Goal: Book appointment/travel/reservation

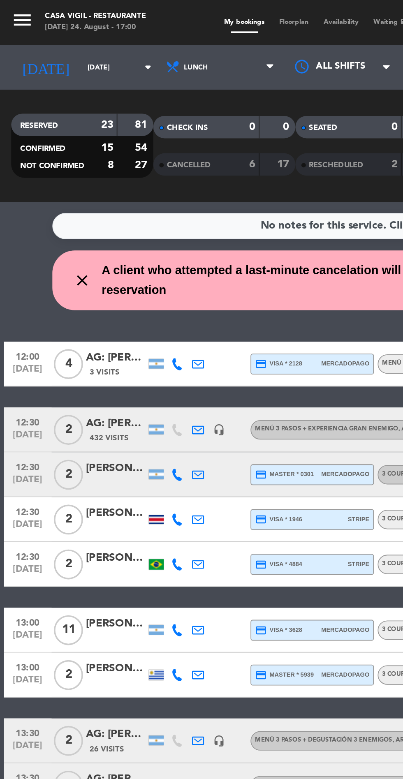
click at [46, 36] on input "[DATE]" at bounding box center [70, 37] width 52 height 13
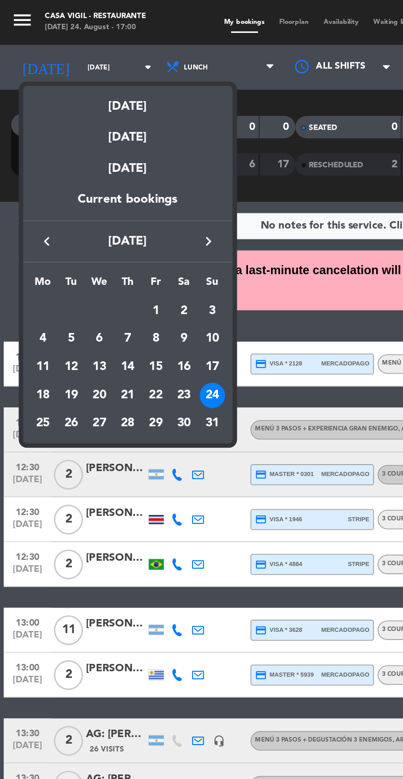
click at [22, 232] on div "25" at bounding box center [23, 233] width 14 height 14
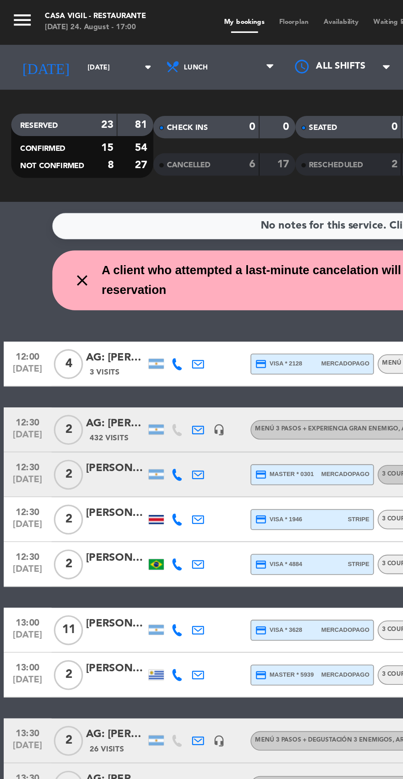
type input "[DATE]"
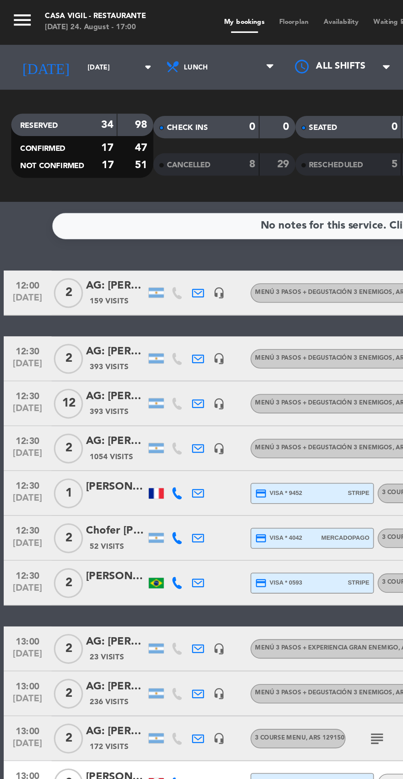
click at [14, 14] on icon "menu" at bounding box center [12, 11] width 12 height 12
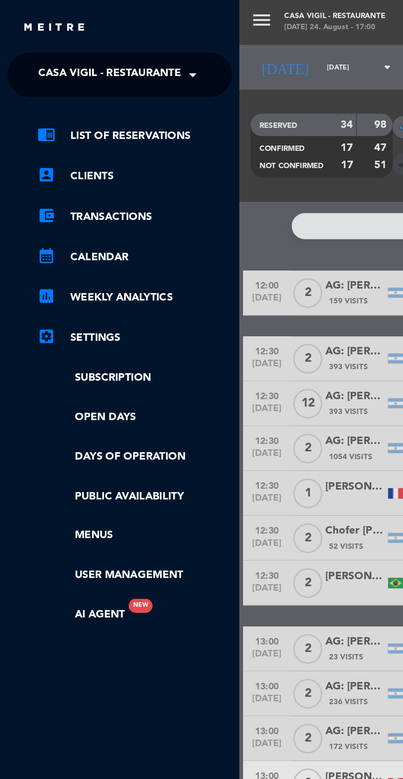
click at [155, 76] on div "menu Casa [PERSON_NAME] - Restaurante [DATE] 24. August - 17:00 My bookings Flo…" at bounding box center [333, 389] width 403 height 779
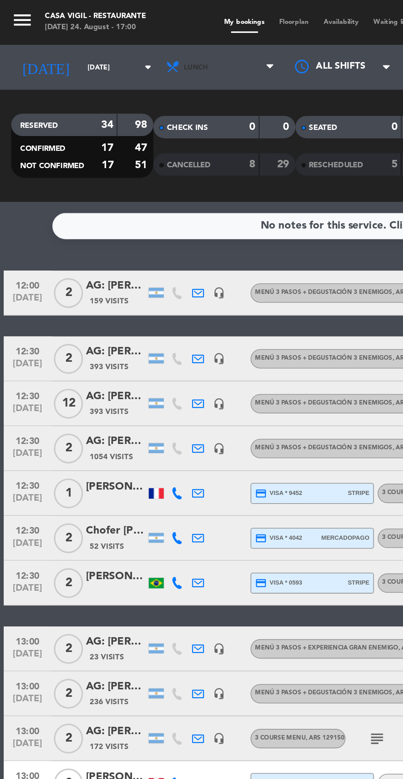
click at [103, 31] on span "Lunch" at bounding box center [121, 37] width 67 height 18
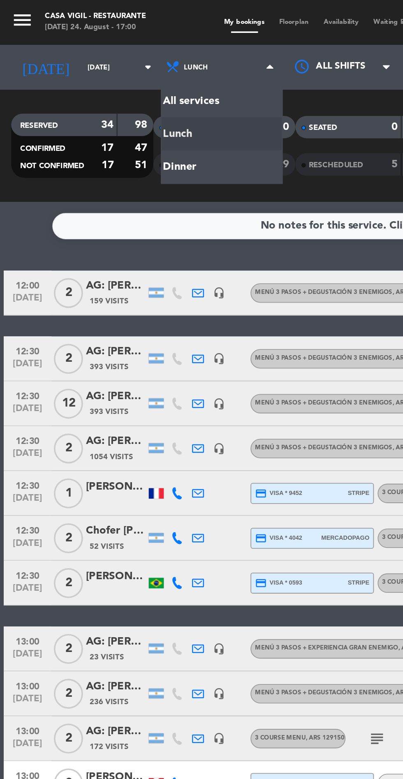
click at [114, 92] on div "menu Casa [PERSON_NAME] - Restaurante [DATE] 24. August - 17:00 My bookings Flo…" at bounding box center [201, 55] width 403 height 111
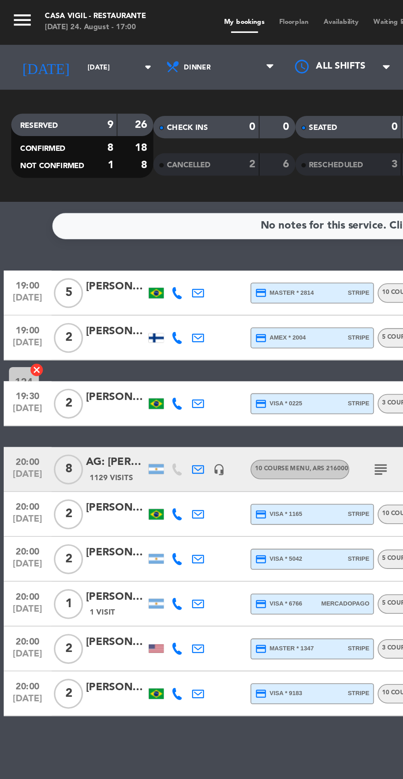
click at [11, 7] on icon "menu" at bounding box center [12, 11] width 12 height 12
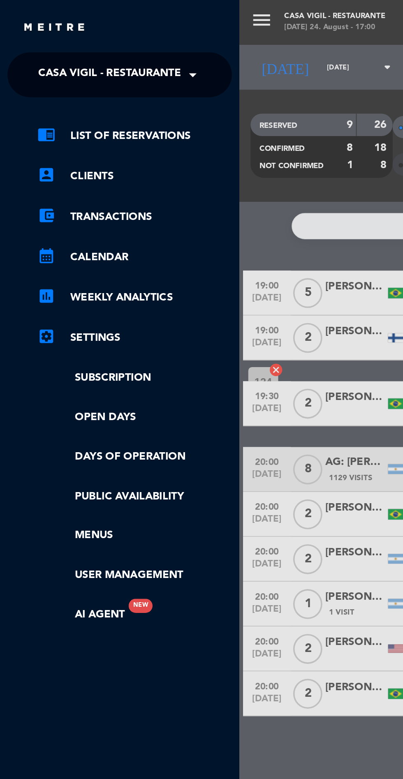
click at [76, 40] on span "Casa Vigil - Restaurante" at bounding box center [60, 40] width 79 height 17
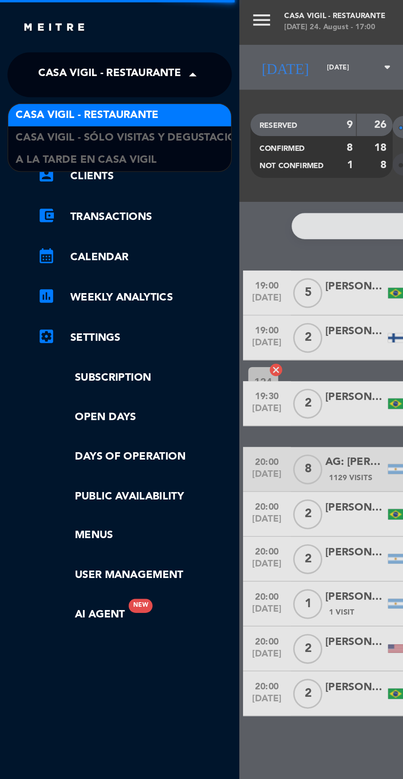
click at [89, 86] on div "A la tarde en Casa Vigil" at bounding box center [66, 88] width 123 height 12
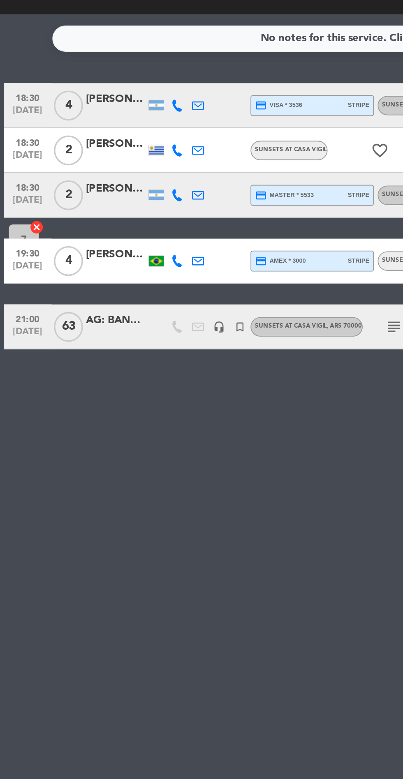
click at [186, 314] on div "No notes for this service. Click to add one 18:30 [DATE] 4 [PERSON_NAME] [PERSO…" at bounding box center [201, 445] width 403 height 668
